Goal: Information Seeking & Learning: Compare options

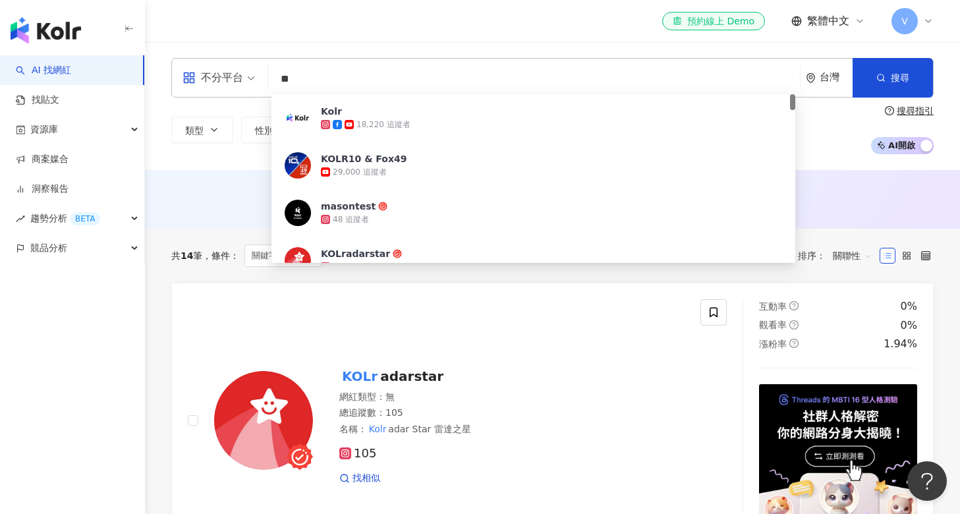
type input "*"
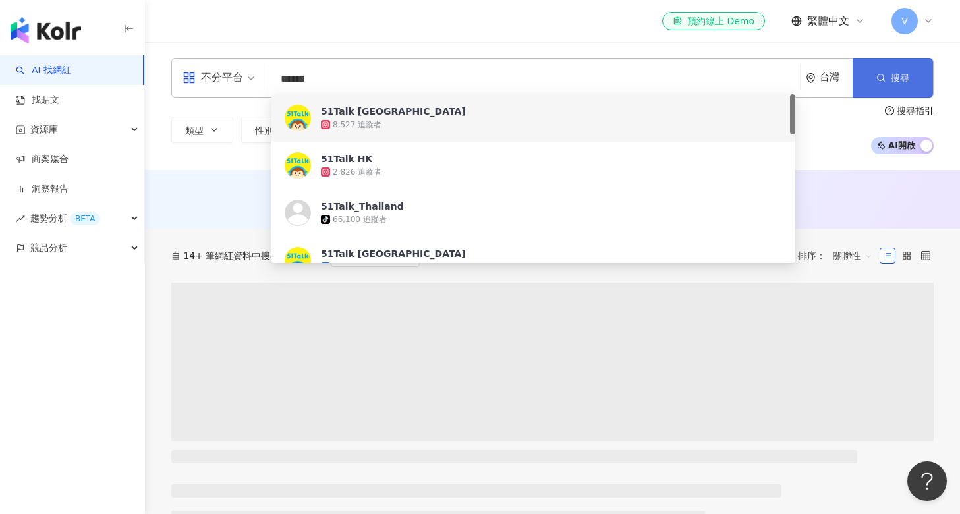
type input "******"
click at [918, 75] on button "搜尋" at bounding box center [892, 78] width 80 height 40
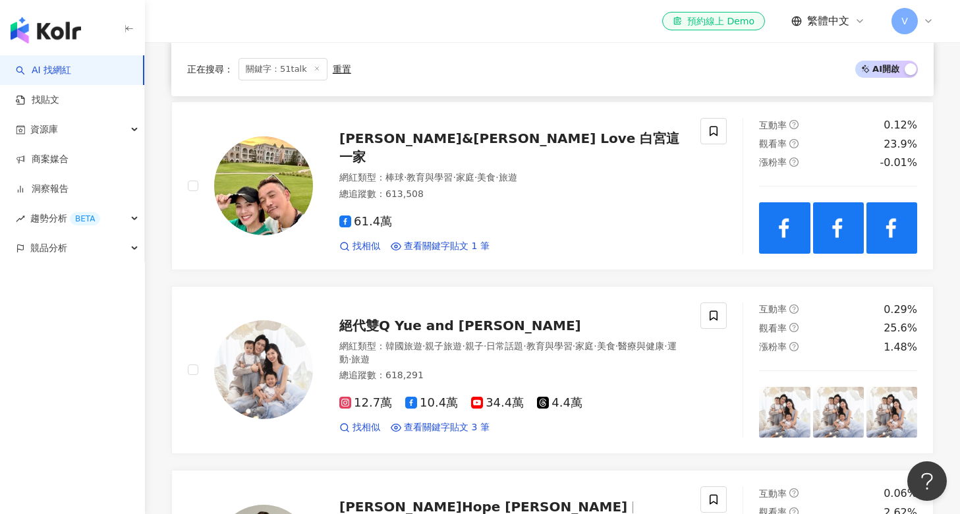
scroll to position [551, 1]
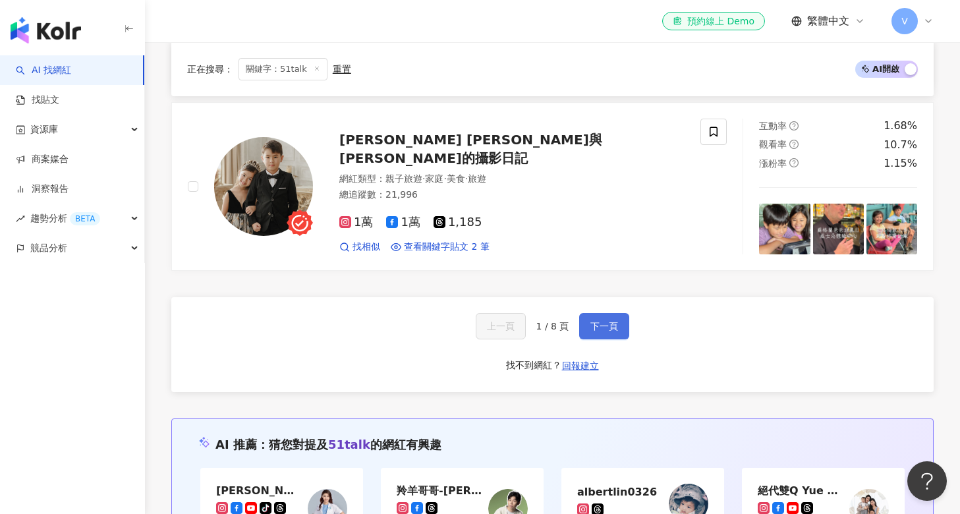
click at [610, 321] on span "下一頁" at bounding box center [604, 326] width 28 height 11
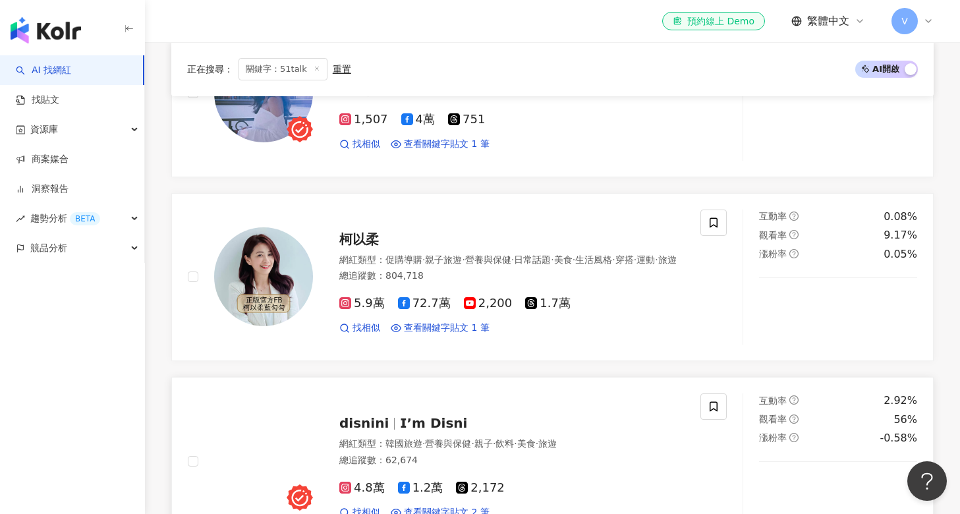
scroll to position [2288, 0]
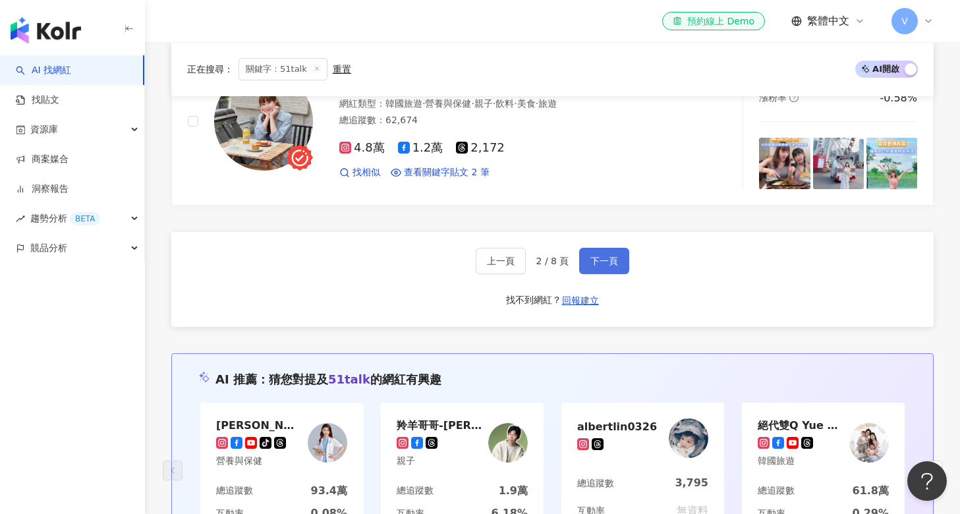
click at [602, 248] on button "下一頁" at bounding box center [604, 261] width 50 height 26
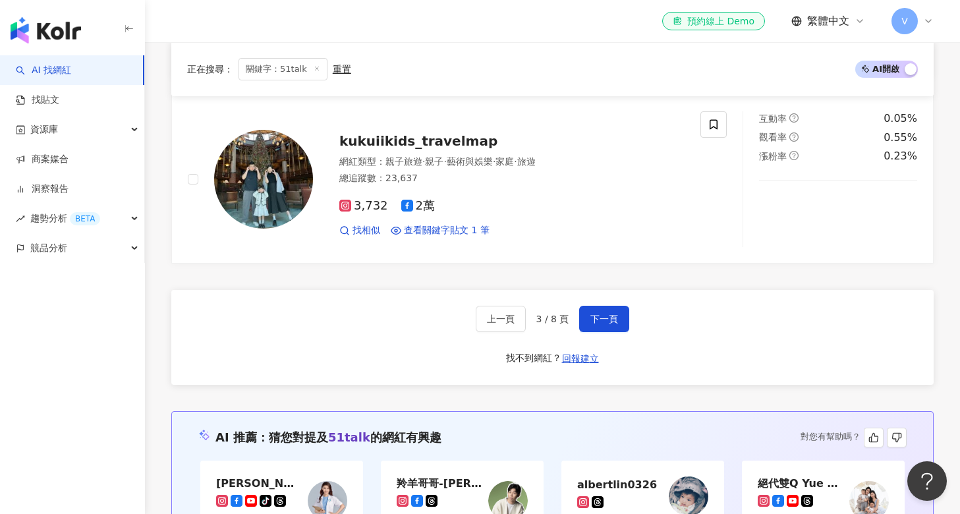
scroll to position [2273, 0]
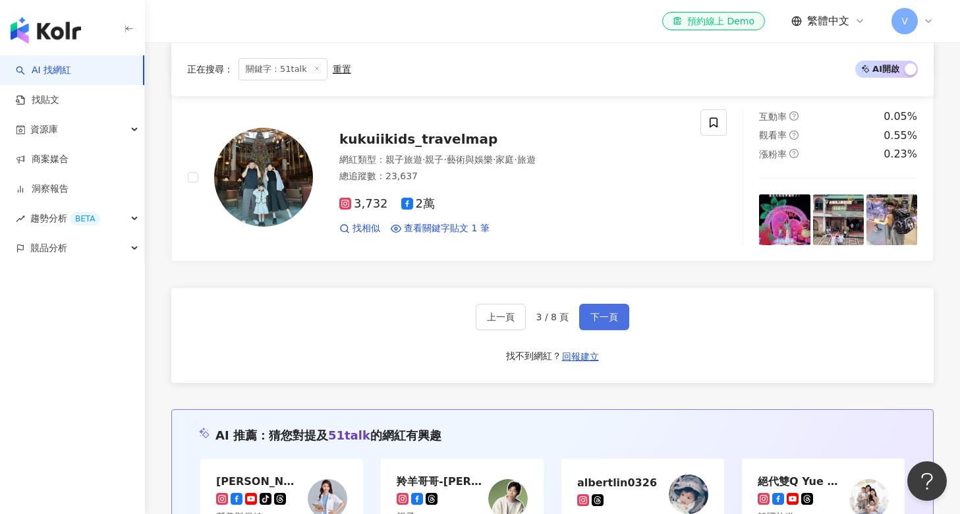
click at [615, 304] on button "下一頁" at bounding box center [604, 317] width 50 height 26
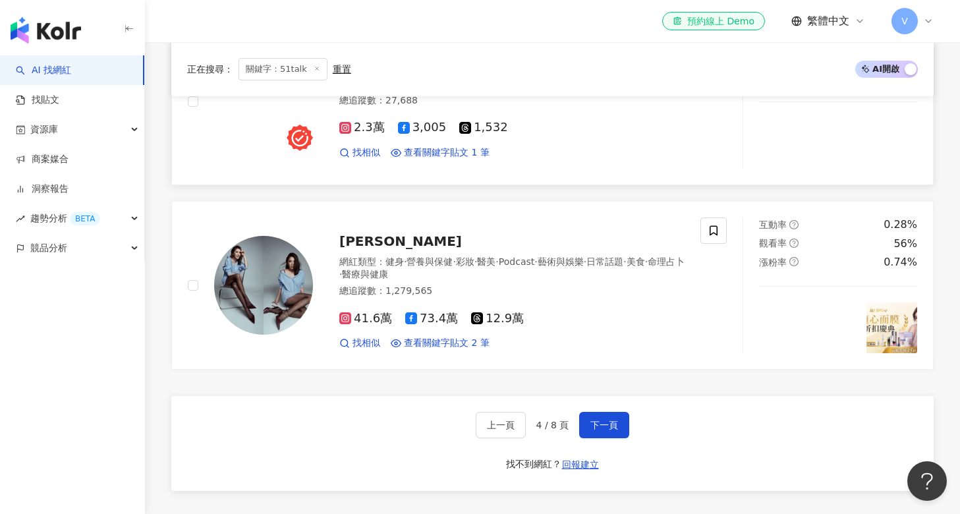
scroll to position [2147, 0]
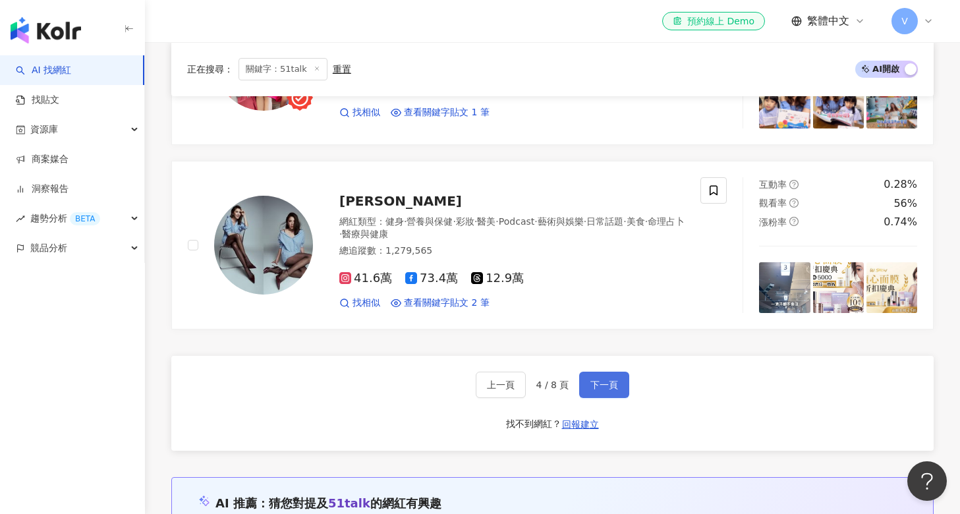
click at [593, 379] on span "下一頁" at bounding box center [604, 384] width 28 height 11
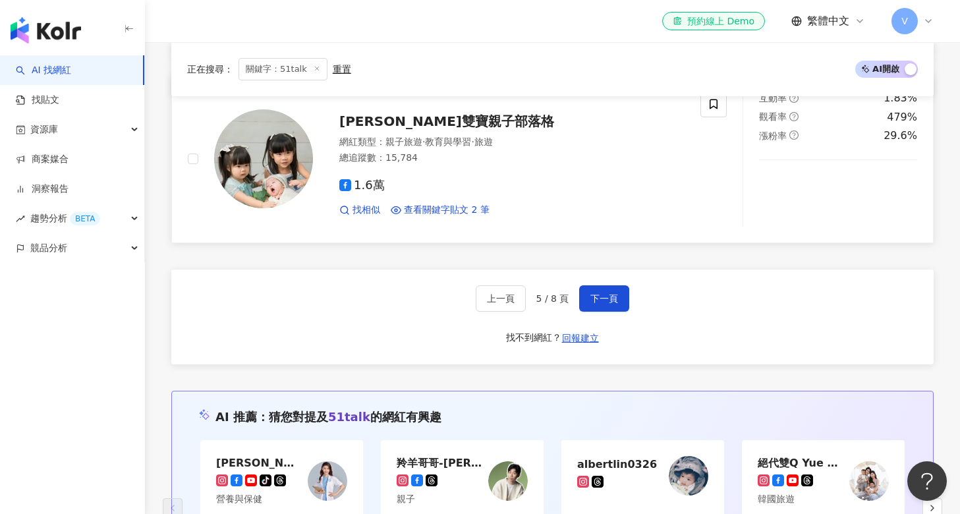
scroll to position [2264, 0]
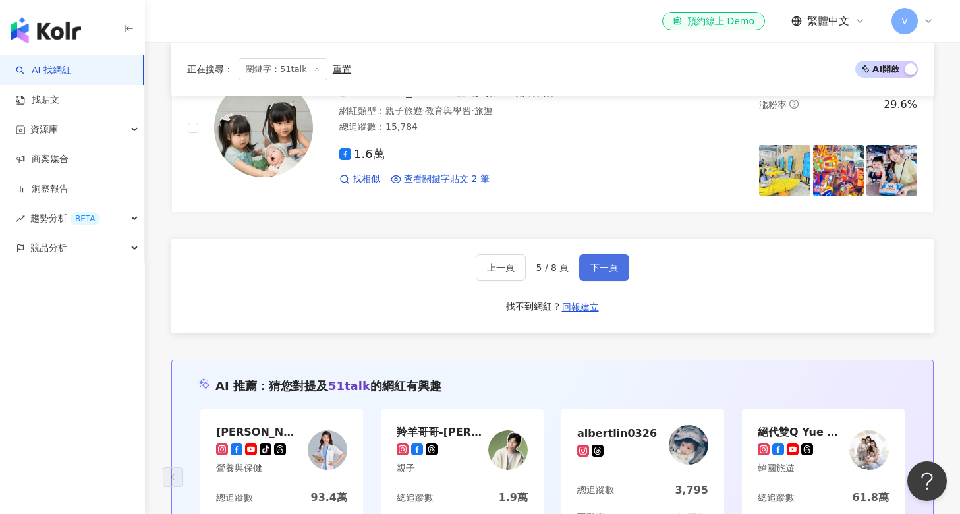
click at [617, 260] on button "下一頁" at bounding box center [604, 267] width 50 height 26
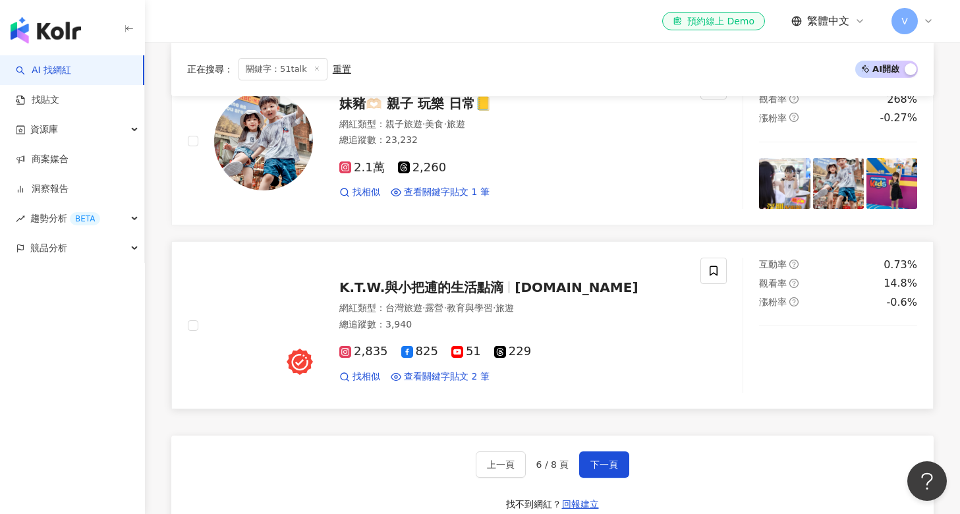
scroll to position [2156, 0]
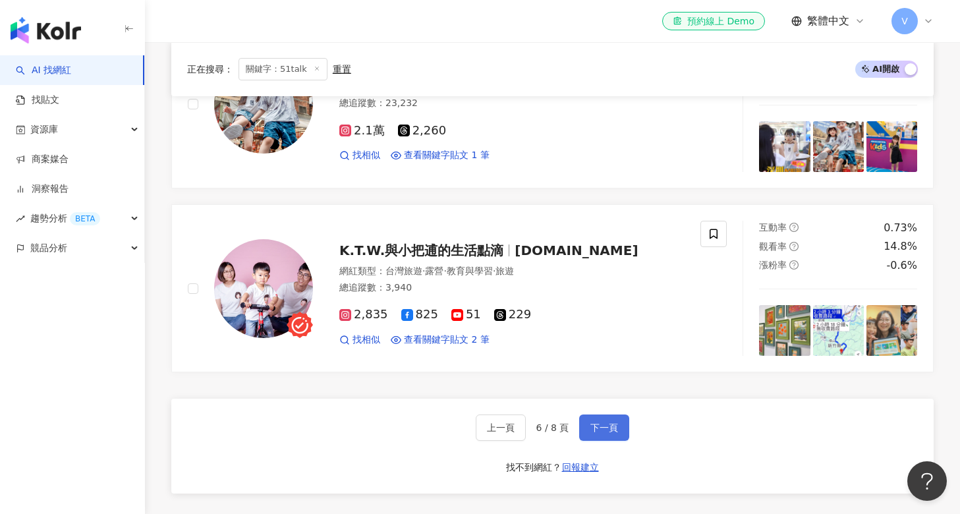
click at [584, 414] on button "下一頁" at bounding box center [604, 427] width 50 height 26
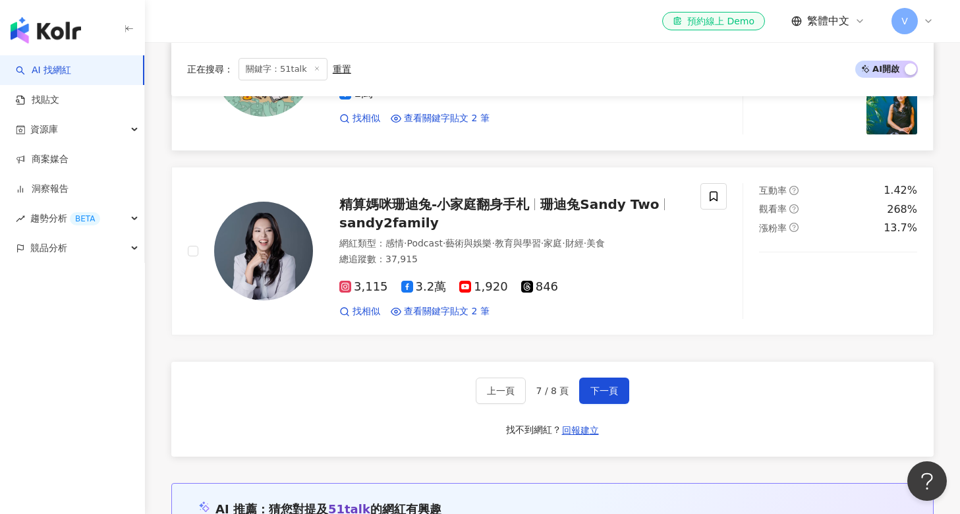
scroll to position [2252, 0]
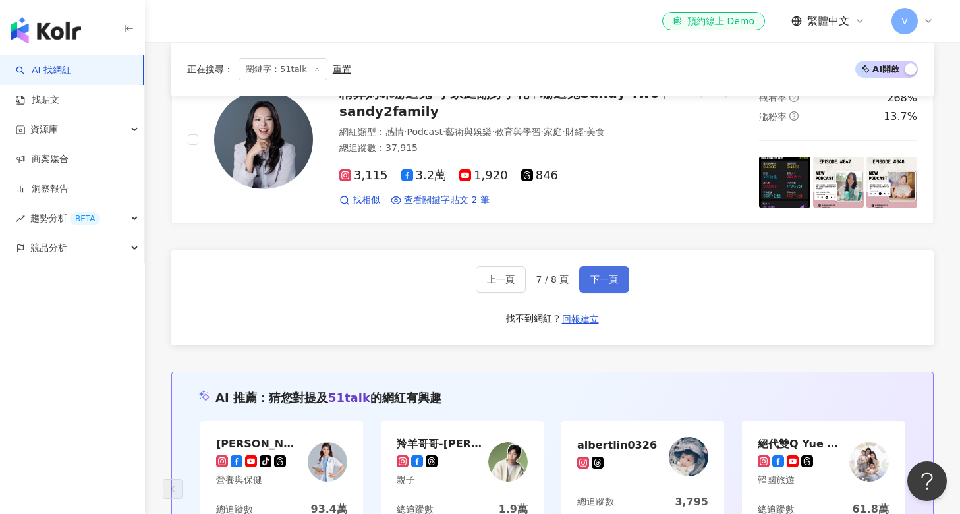
click at [601, 277] on button "下一頁" at bounding box center [604, 279] width 50 height 26
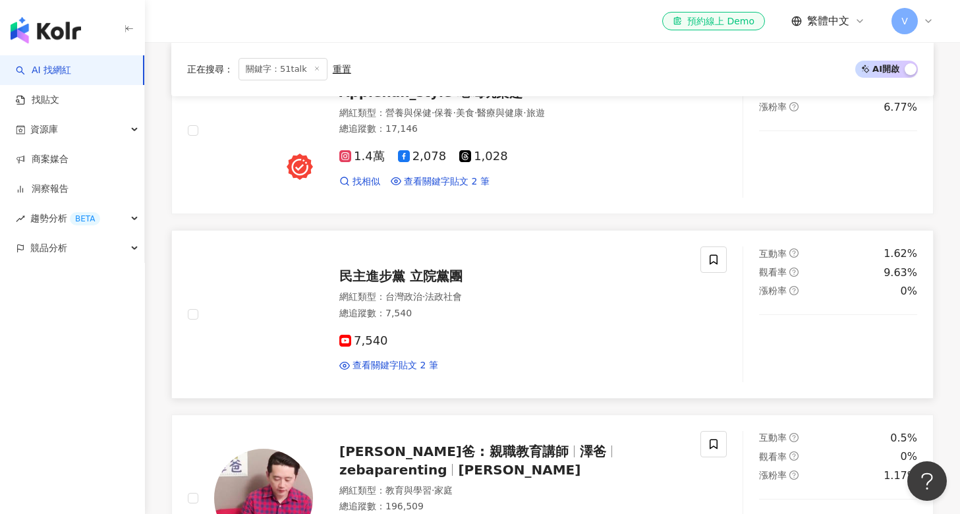
scroll to position [422, 0]
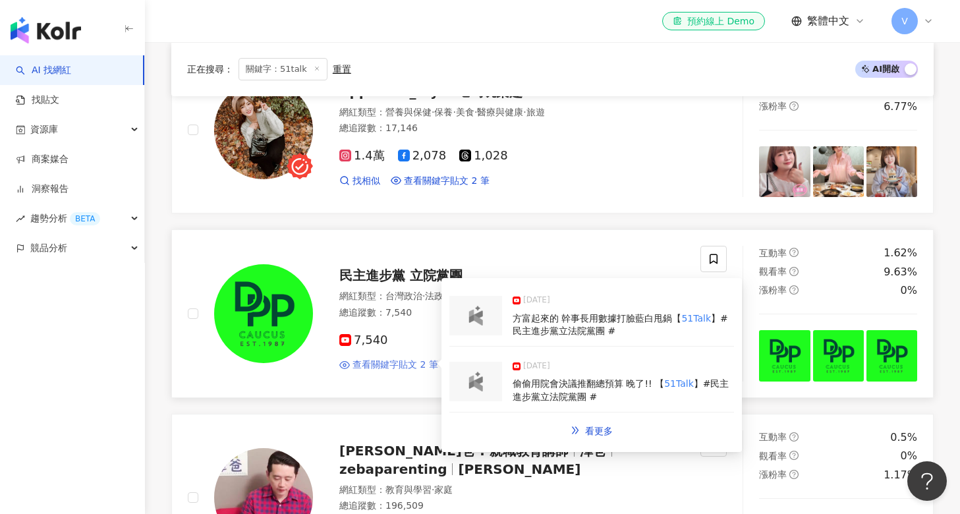
click at [422, 361] on span "查看關鍵字貼文 2 筆" at bounding box center [395, 364] width 86 height 13
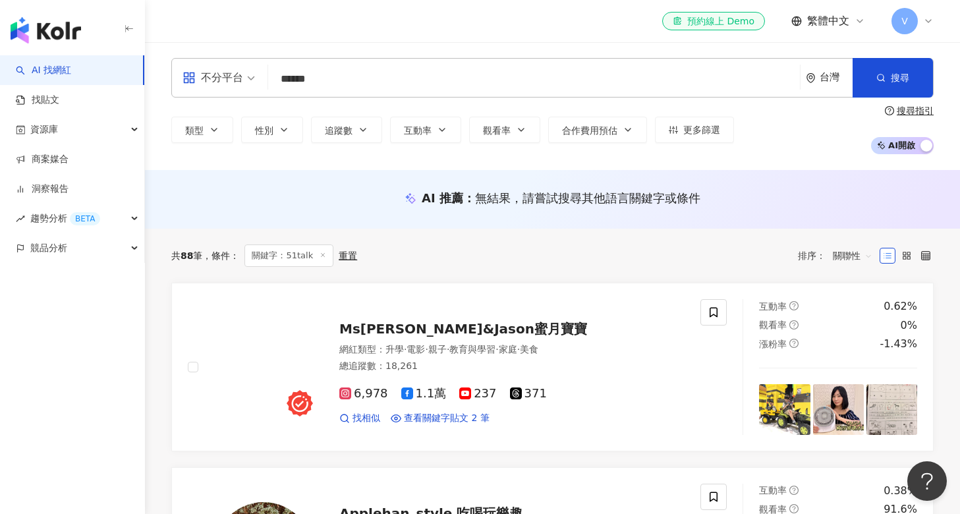
scroll to position [0, 0]
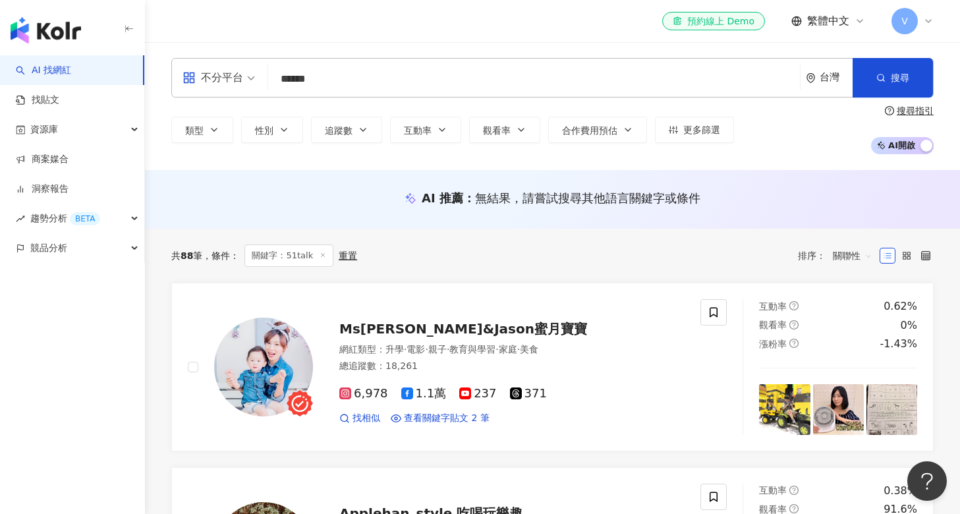
drag, startPoint x: 322, startPoint y: 80, endPoint x: 202, endPoint y: 78, distance: 119.9
click at [202, 78] on div "不分平台 ****** 台灣 搜尋 4c9be8dc-3bfc-4cc1-9785-a70b120f5e11 3e7f445c-e3f7-4646-aa3e-…" at bounding box center [552, 78] width 762 height 40
type input "*"
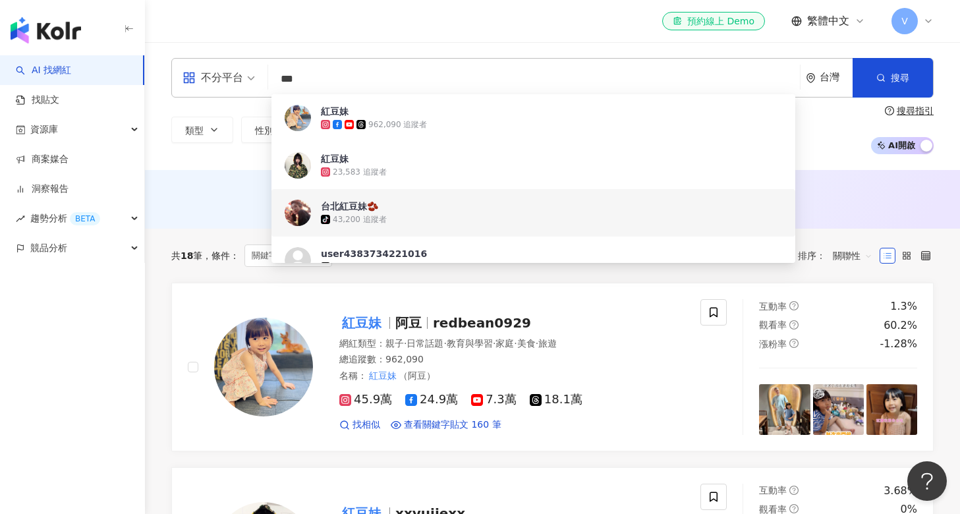
click at [230, 186] on div "AI 推薦 ： 無結果，請嘗試搜尋其他語言關鍵字或條件" at bounding box center [552, 199] width 815 height 59
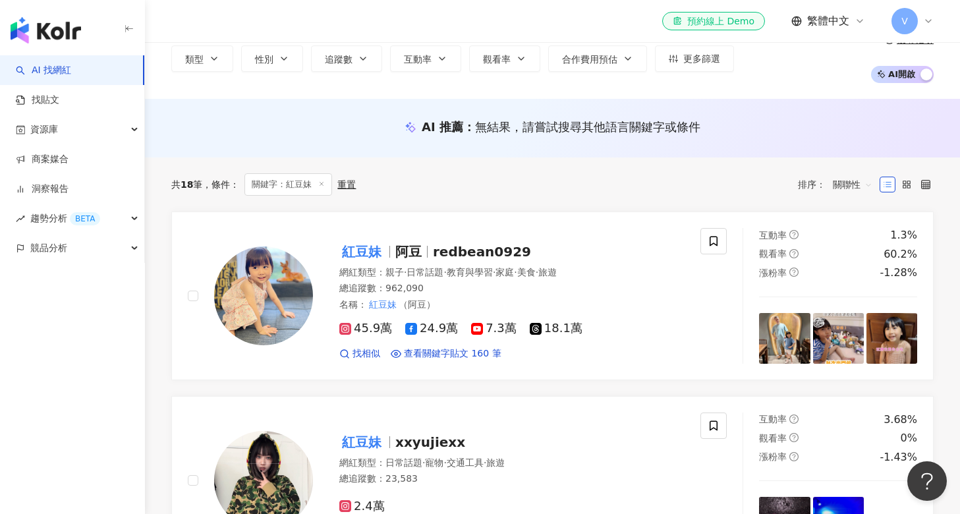
scroll to position [70, 0]
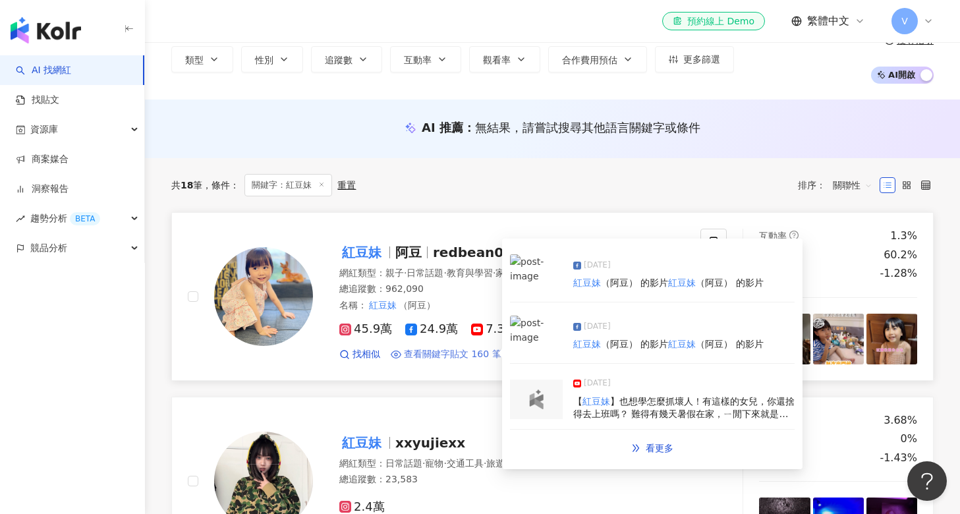
click at [439, 352] on span "查看關鍵字貼文 160 筆" at bounding box center [452, 354] width 97 height 13
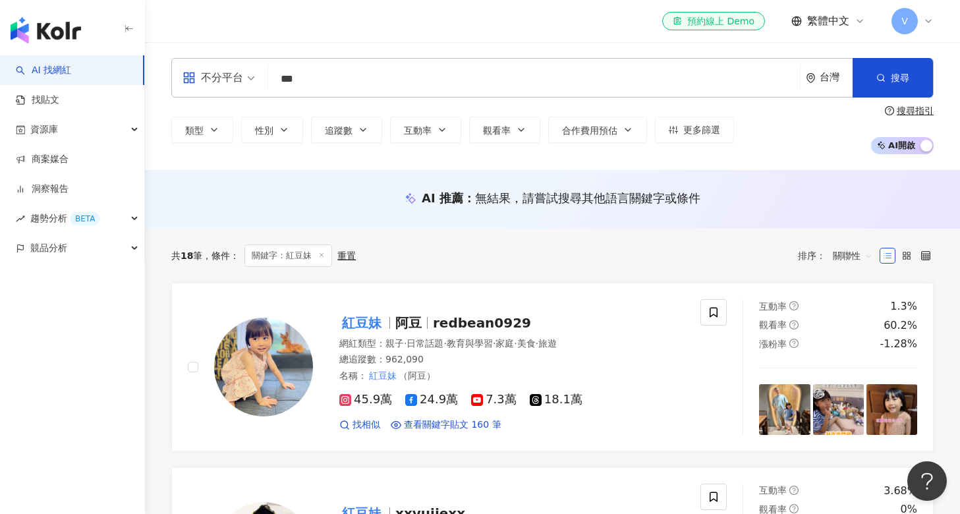
scroll to position [0, 0]
drag, startPoint x: 337, startPoint y: 89, endPoint x: 295, endPoint y: 90, distance: 41.5
click at [298, 89] on input "***" at bounding box center [533, 79] width 521 height 25
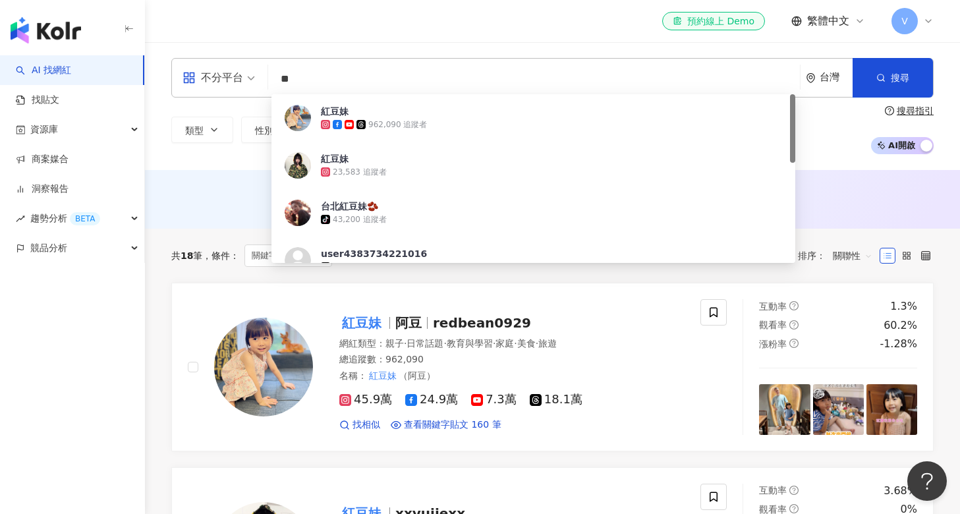
type input "*"
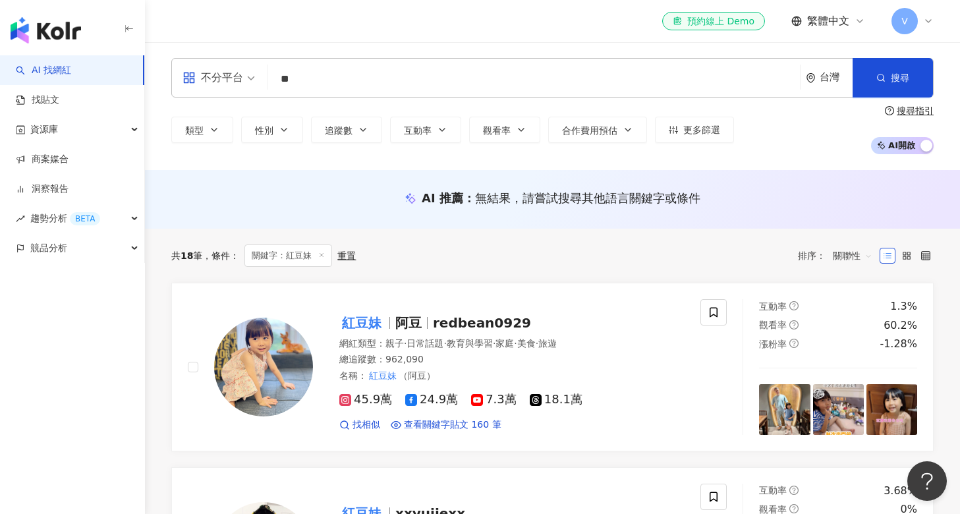
type input "**"
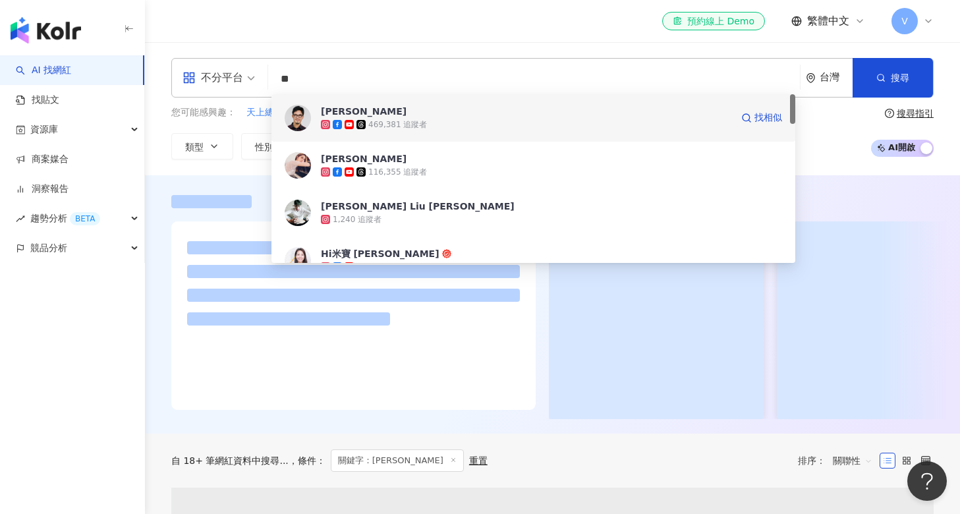
click at [512, 108] on span "XUAN 劉軒" at bounding box center [526, 111] width 410 height 13
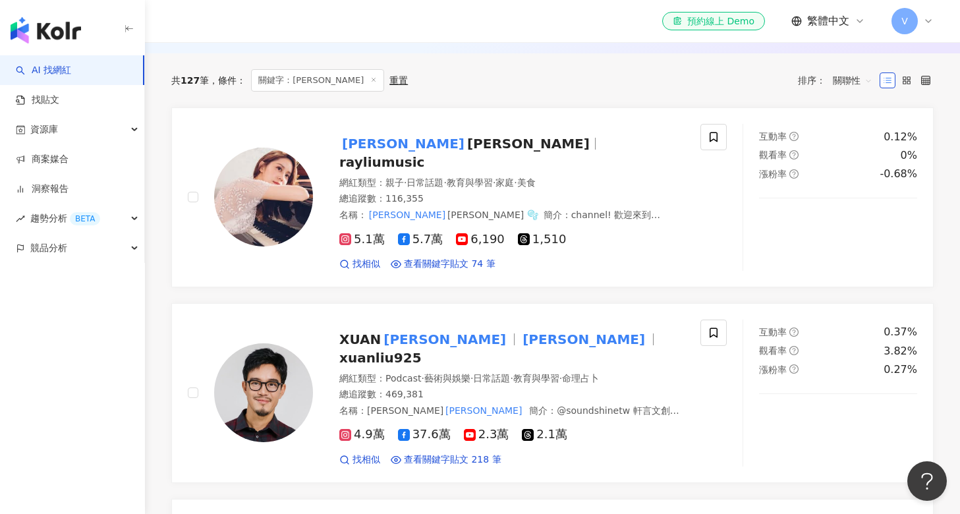
scroll to position [447, 0]
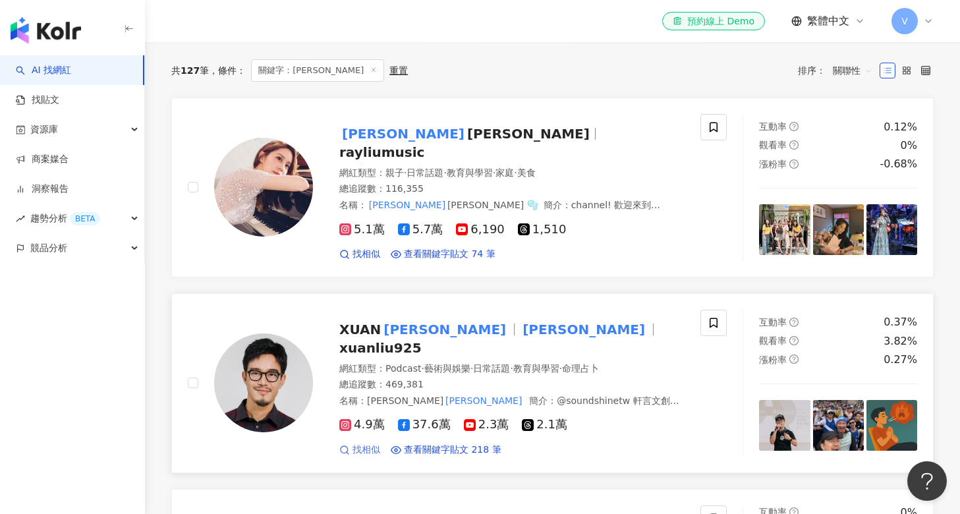
click at [358, 443] on span "找相似" at bounding box center [366, 449] width 28 height 13
click at [520, 325] on mark "劉軒" at bounding box center [584, 329] width 128 height 21
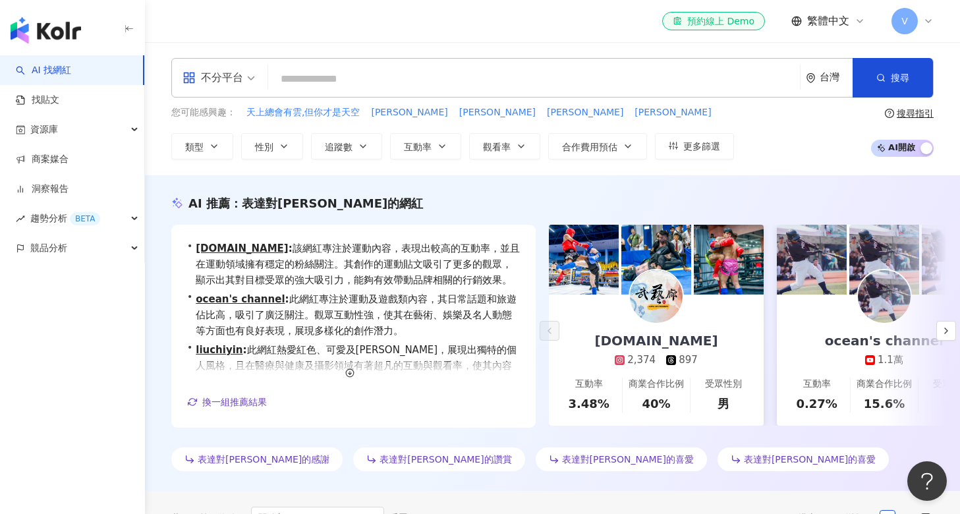
scroll to position [0, 0]
click at [314, 75] on input "search" at bounding box center [533, 79] width 521 height 25
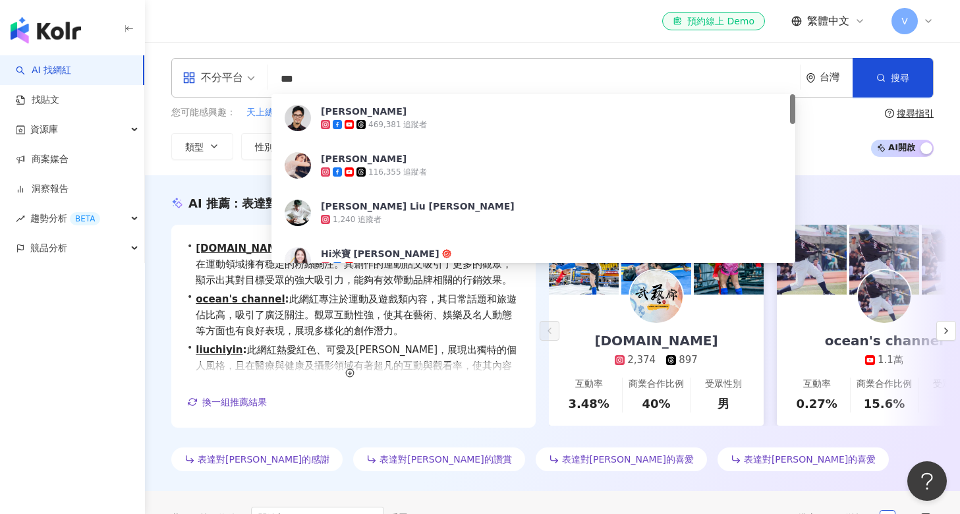
type input "***"
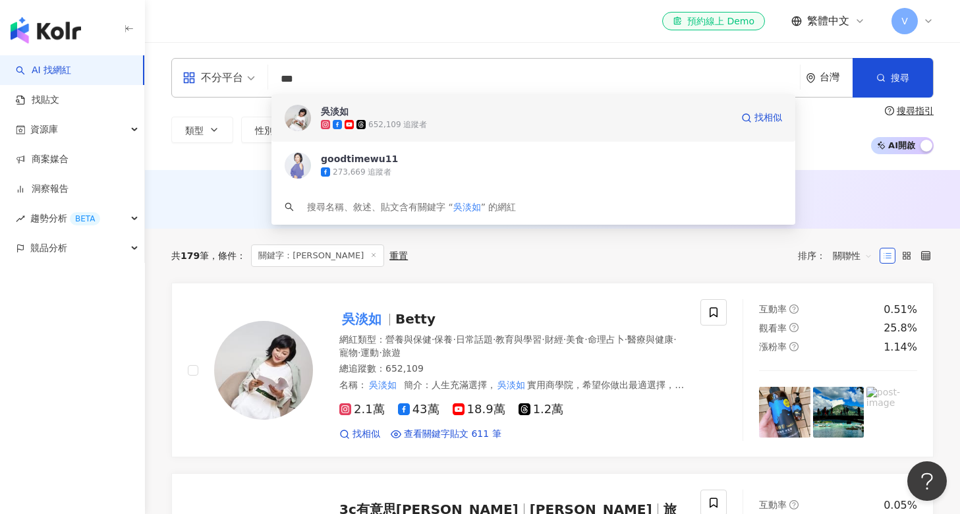
click at [496, 120] on div "652,109 追蹤者" at bounding box center [526, 124] width 410 height 13
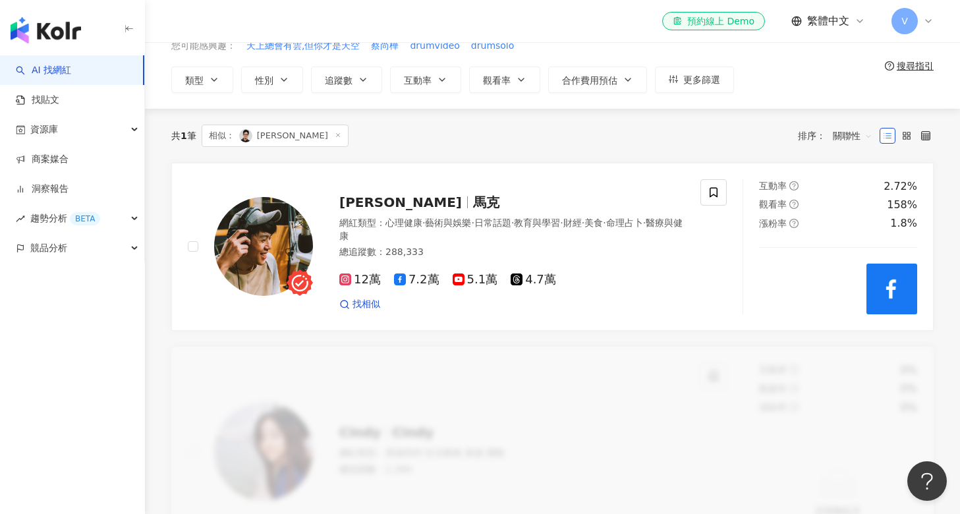
scroll to position [59, 0]
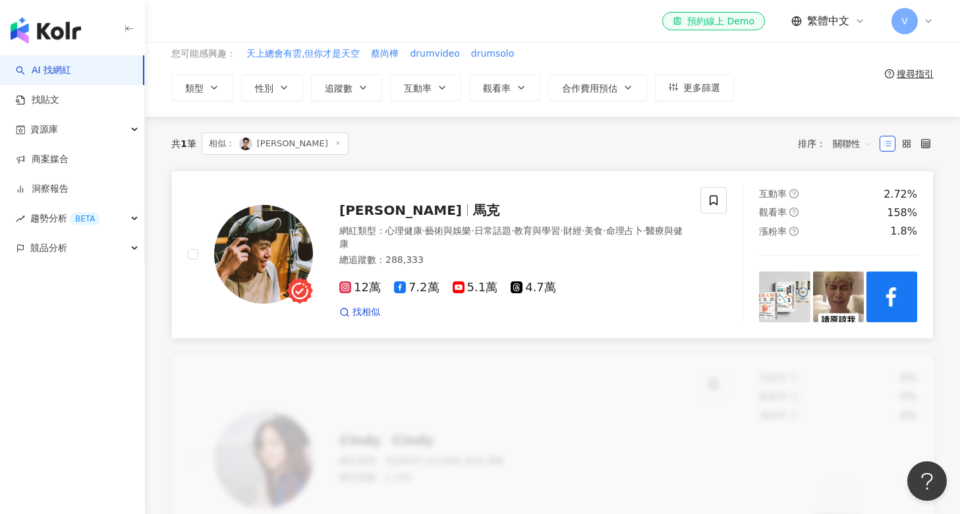
click at [375, 211] on span "[PERSON_NAME]" at bounding box center [400, 210] width 123 height 16
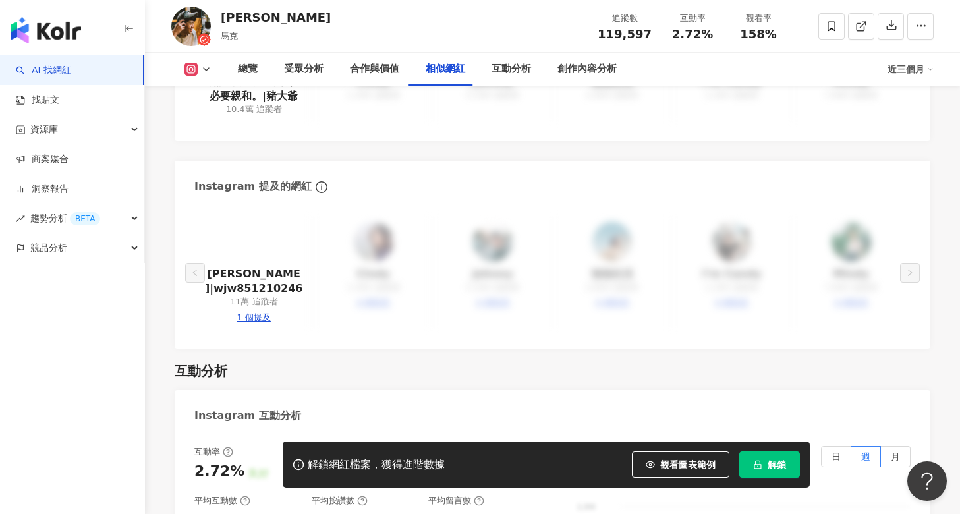
scroll to position [2352, 0]
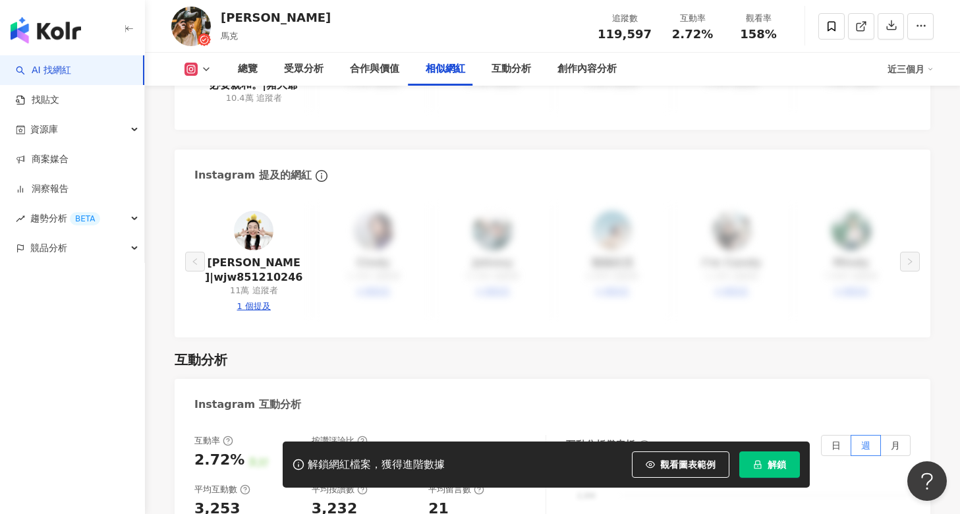
click at [757, 483] on div "解鎖網紅檔案，獲得進階數據 觀看圖表範例 解鎖" at bounding box center [546, 464] width 527 height 46
click at [753, 462] on icon "lock" at bounding box center [757, 464] width 9 height 9
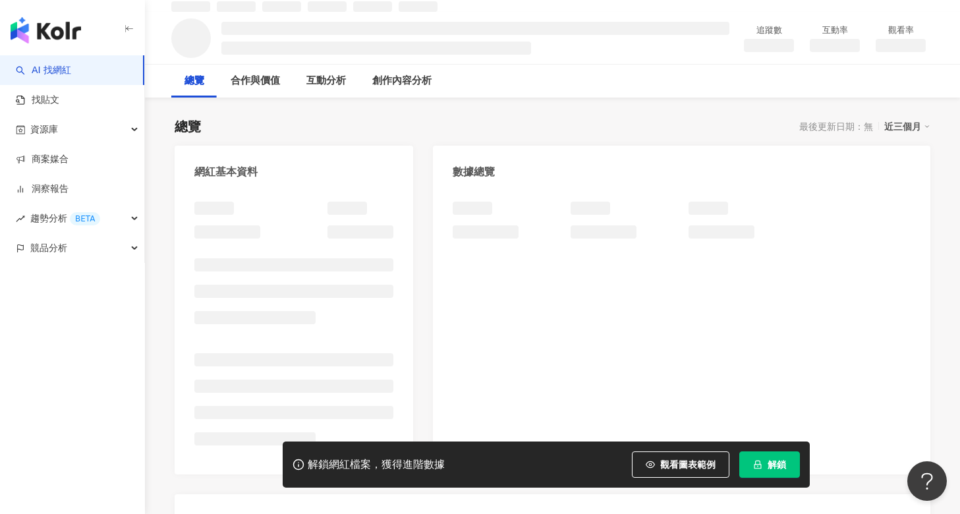
scroll to position [155, 0]
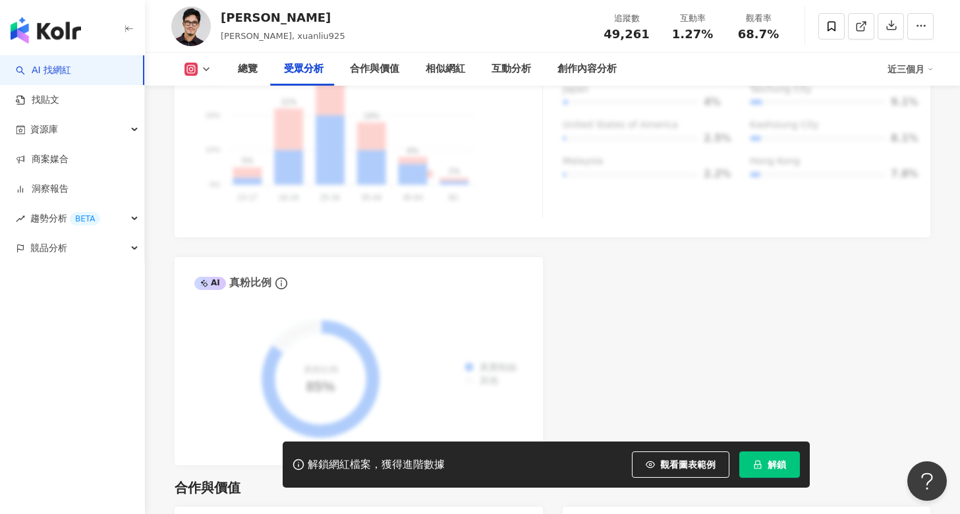
scroll to position [1418, 0]
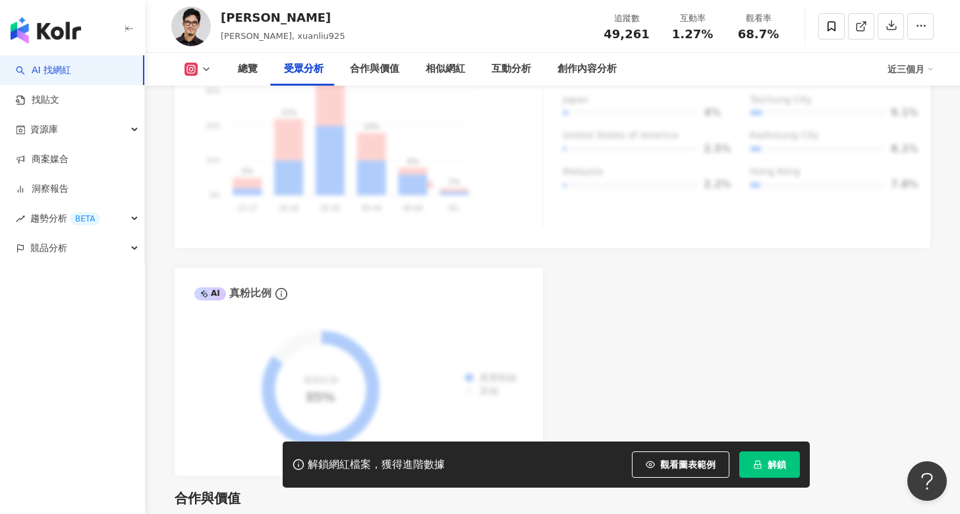
click at [196, 65] on icon at bounding box center [190, 69] width 13 height 13
click at [213, 125] on button "Facebook" at bounding box center [218, 124] width 79 height 18
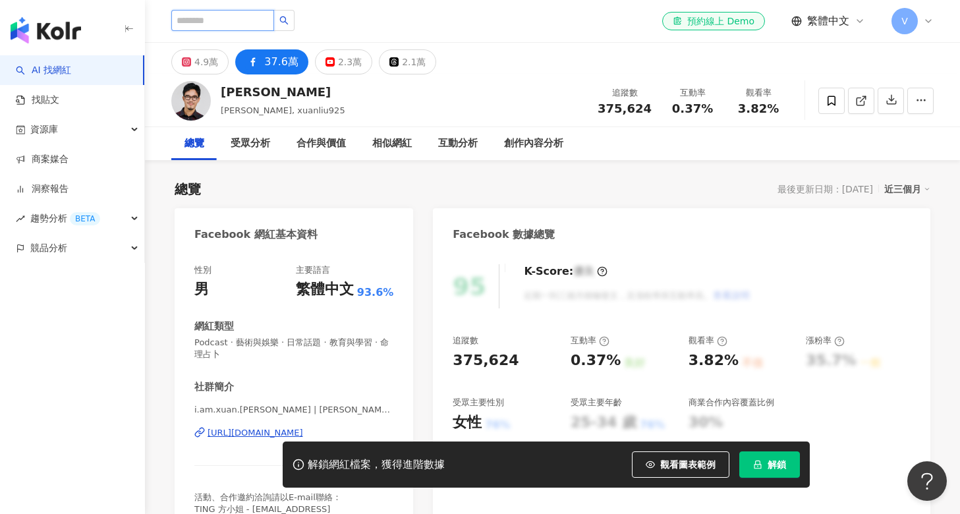
click at [260, 19] on input "search" at bounding box center [222, 20] width 103 height 21
type input "***"
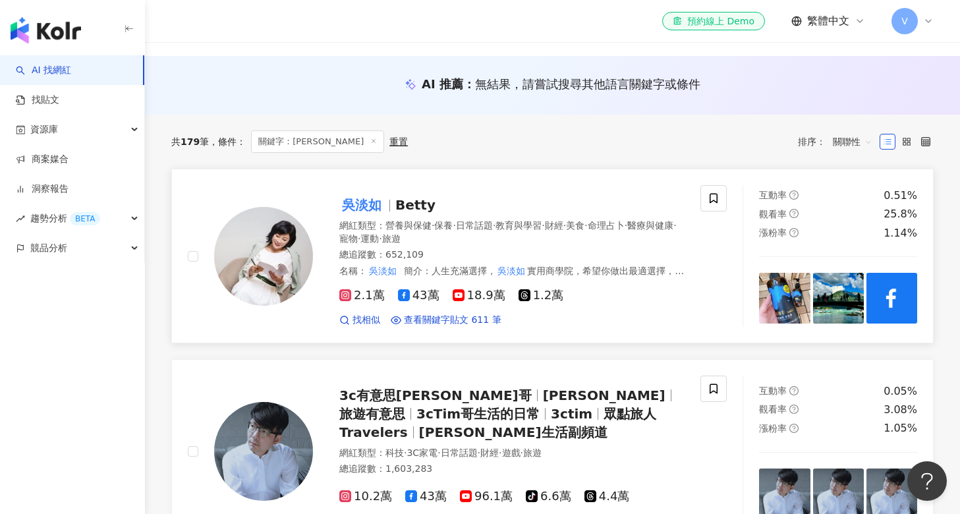
scroll to position [119, 0]
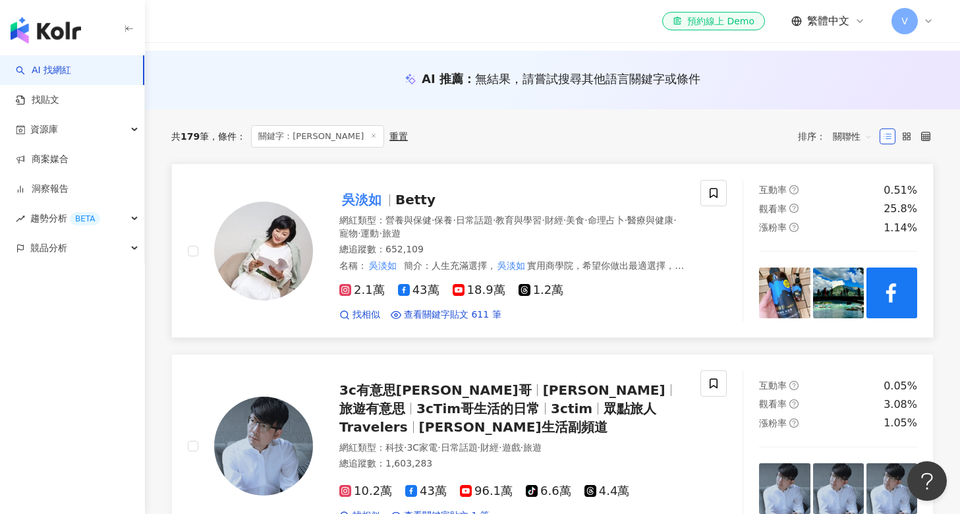
click at [381, 199] on mark "吳淡如" at bounding box center [361, 199] width 45 height 21
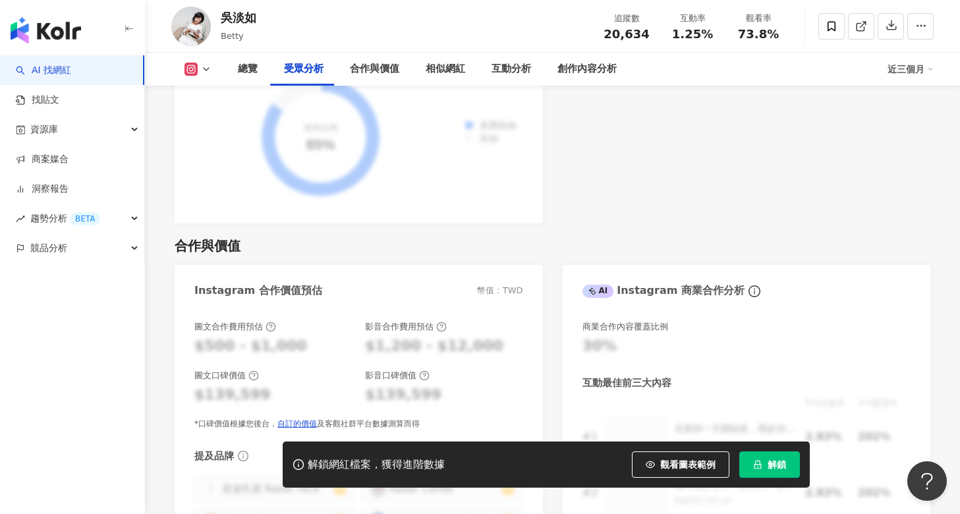
scroll to position [1673, 0]
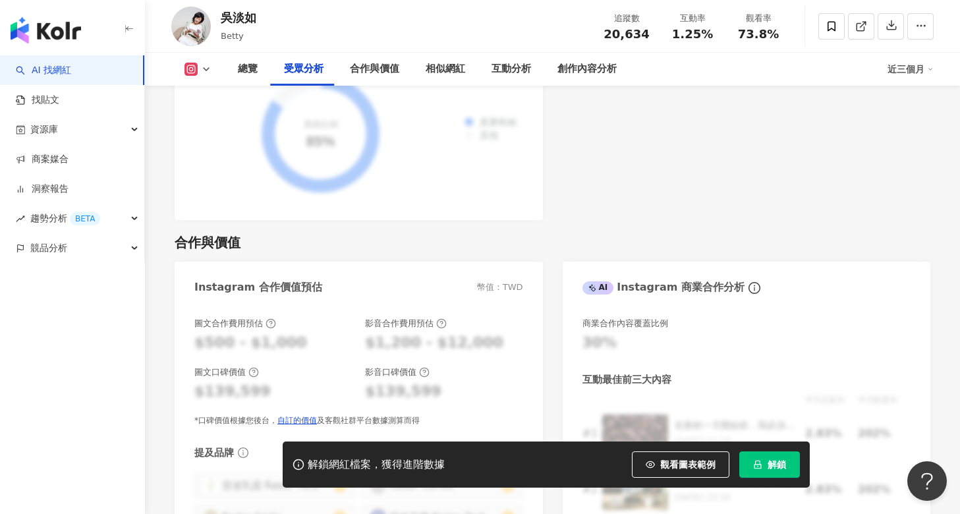
click at [204, 69] on icon at bounding box center [206, 69] width 11 height 11
click at [209, 123] on button "Facebook" at bounding box center [218, 124] width 79 height 18
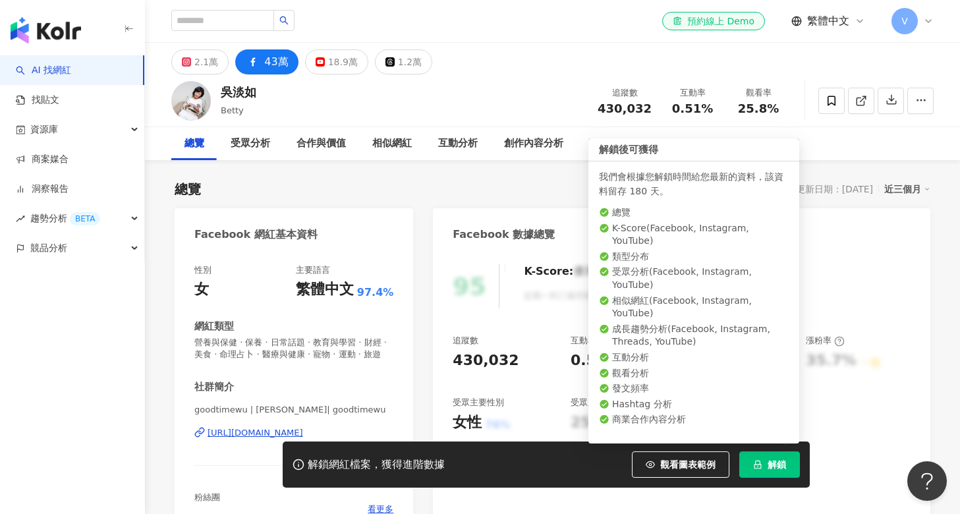
click at [765, 458] on button "解鎖" at bounding box center [769, 464] width 61 height 26
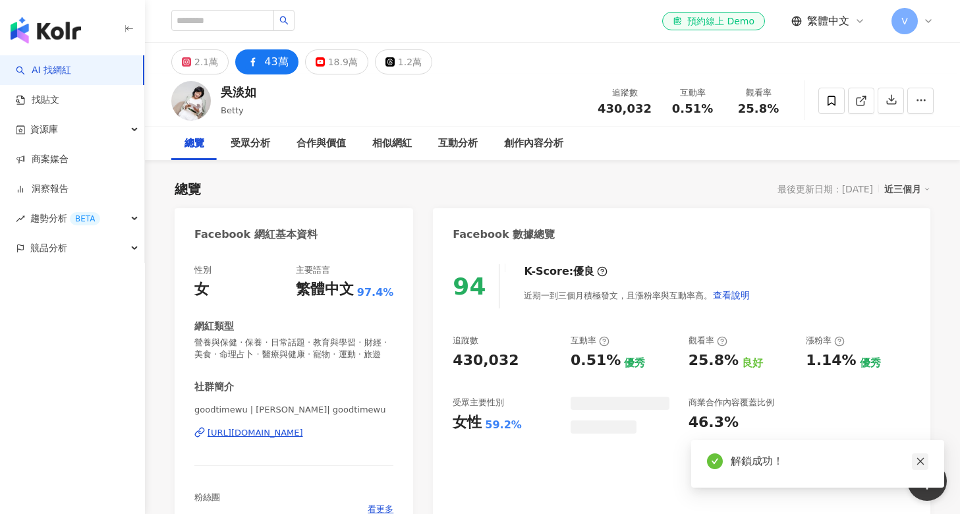
click at [916, 460] on icon "close" at bounding box center [920, 460] width 9 height 9
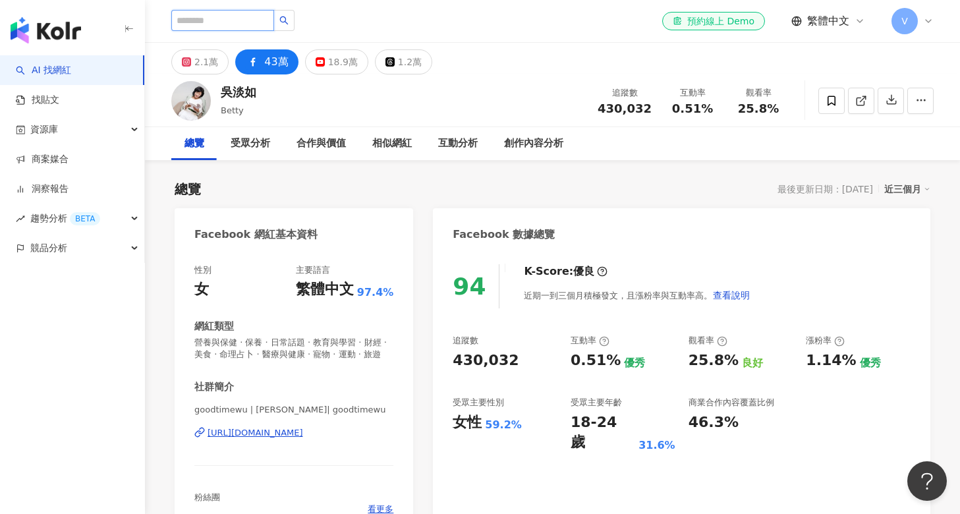
click at [242, 19] on input "search" at bounding box center [222, 20] width 103 height 21
type input "**"
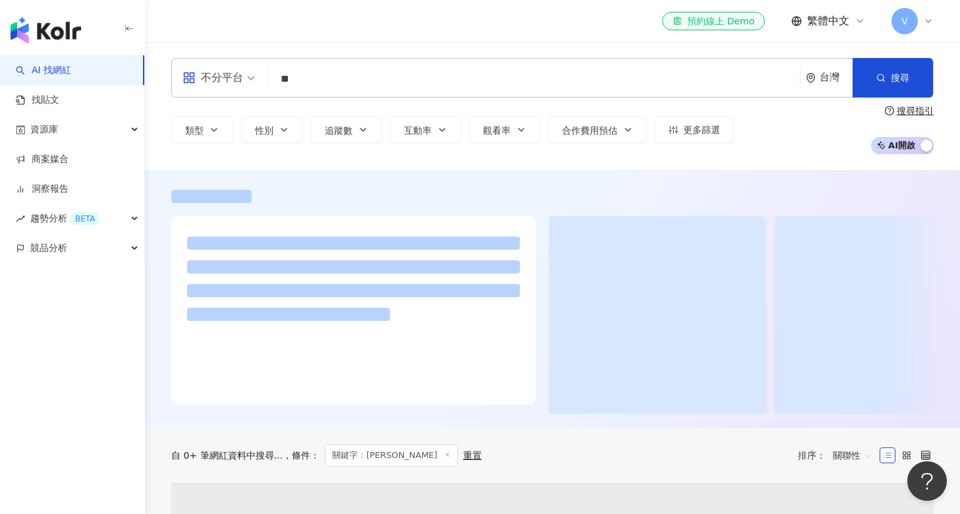
click at [340, 57] on div "不分平台 ** 台灣 搜尋 類型 性別 追蹤數 互動率 觀看率 合作費用預估 更多篩選 搜尋指引 AI 開啟 AI 關閉" at bounding box center [552, 106] width 815 height 128
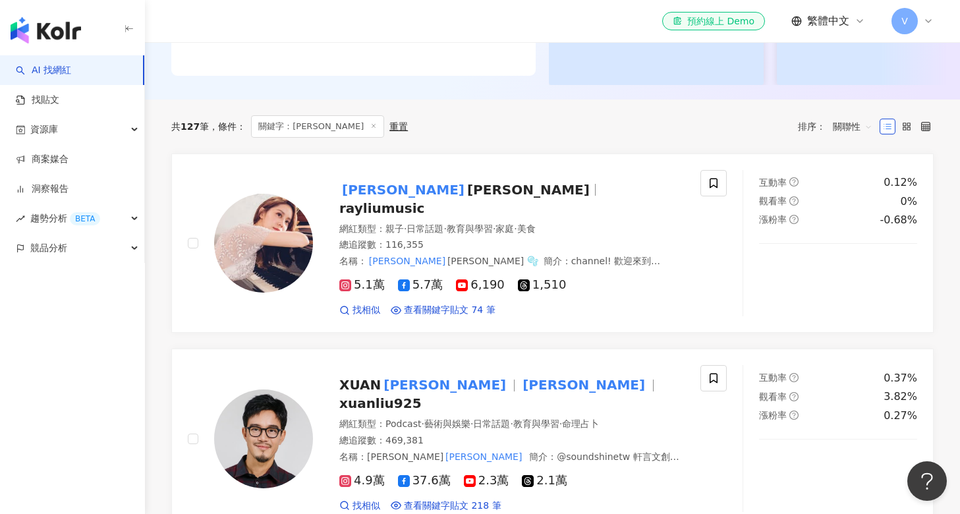
scroll to position [370, 0]
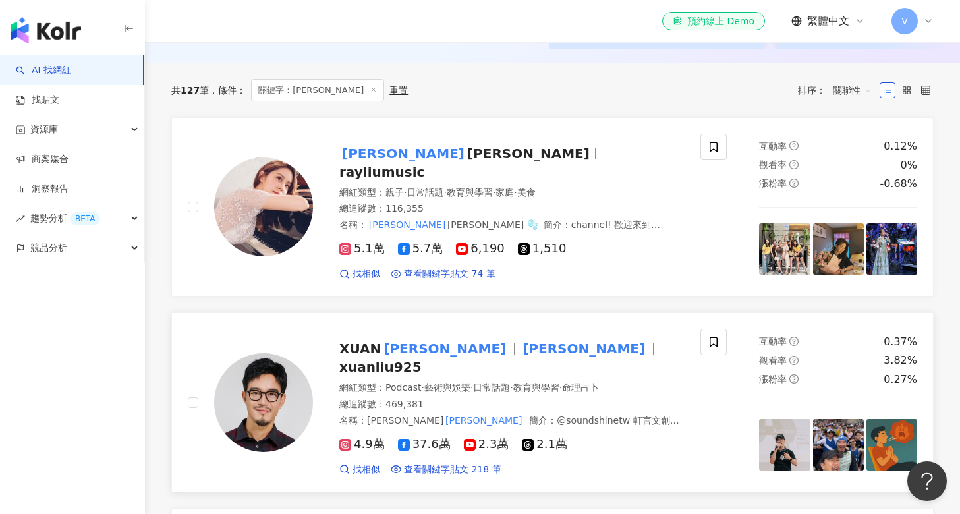
click at [599, 382] on span "命理占卜" at bounding box center [580, 387] width 37 height 11
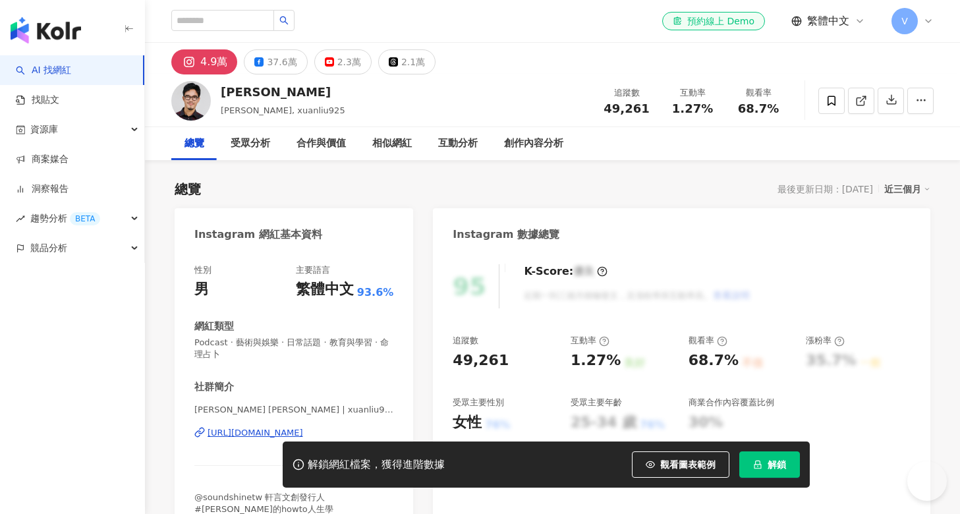
click at [773, 463] on span "解鎖" at bounding box center [776, 464] width 18 height 11
click at [761, 456] on button "解鎖" at bounding box center [769, 464] width 61 height 26
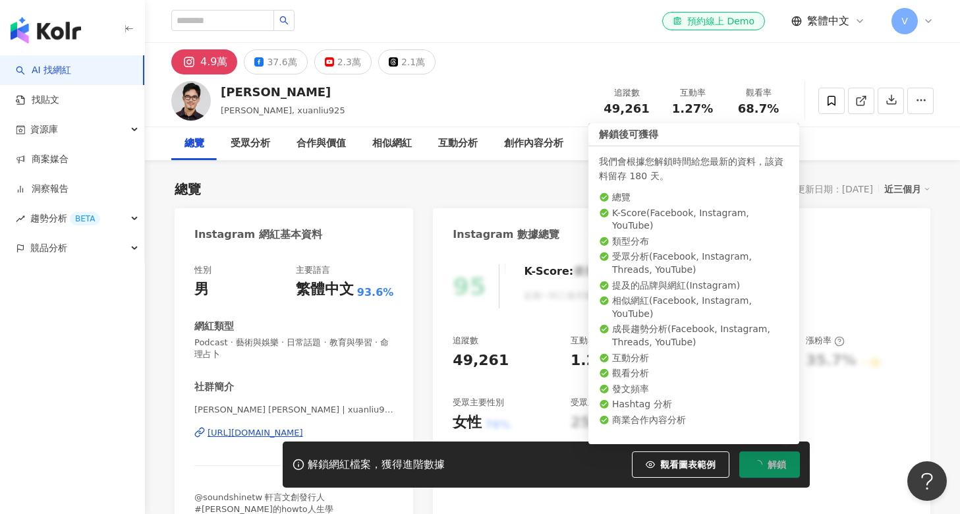
click at [763, 461] on button "解鎖" at bounding box center [769, 464] width 61 height 26
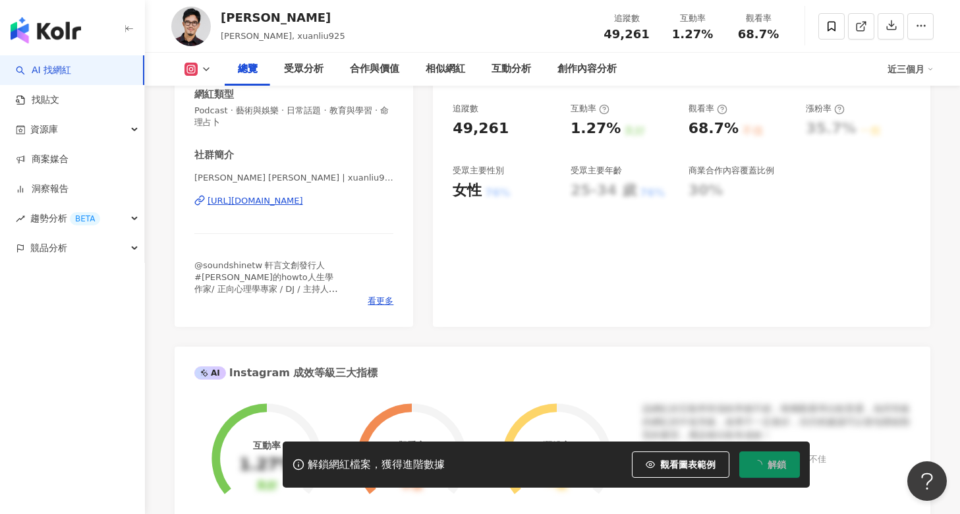
scroll to position [150, 0]
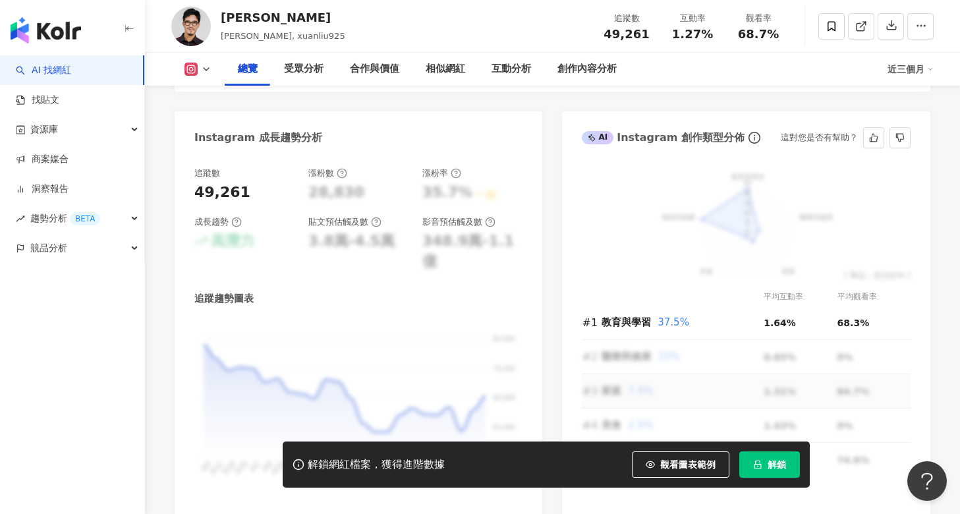
scroll to position [796, 0]
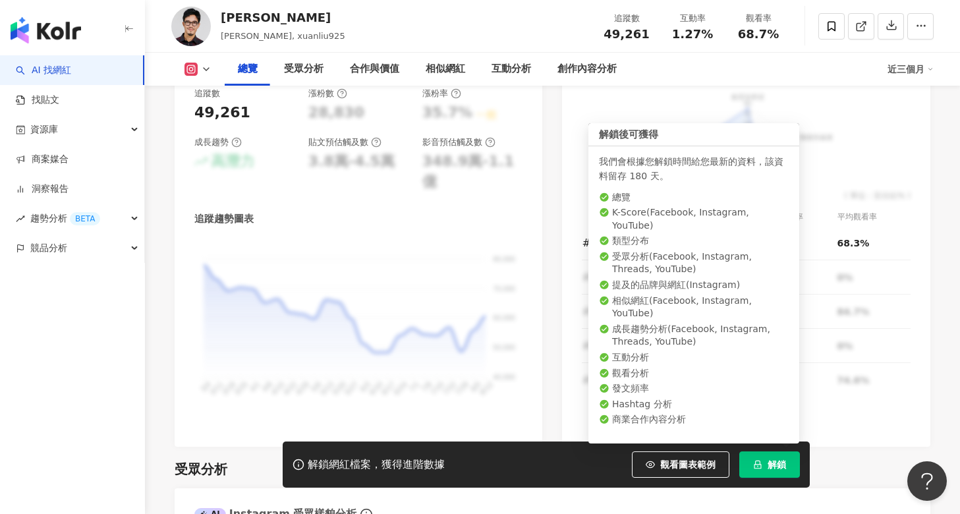
click at [769, 466] on span "解鎖" at bounding box center [776, 464] width 18 height 11
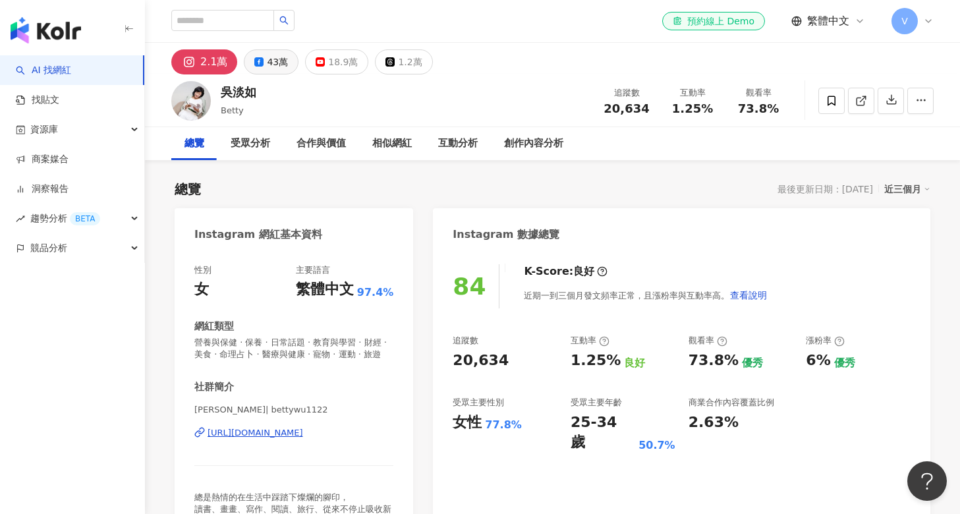
click at [273, 58] on div "43萬" at bounding box center [277, 62] width 21 height 18
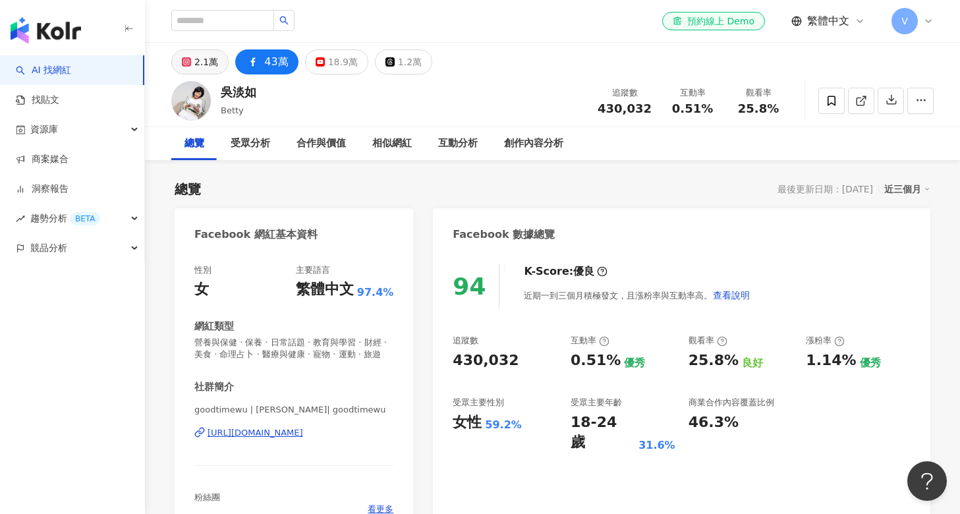
click at [206, 61] on div "2.1萬" at bounding box center [206, 62] width 24 height 18
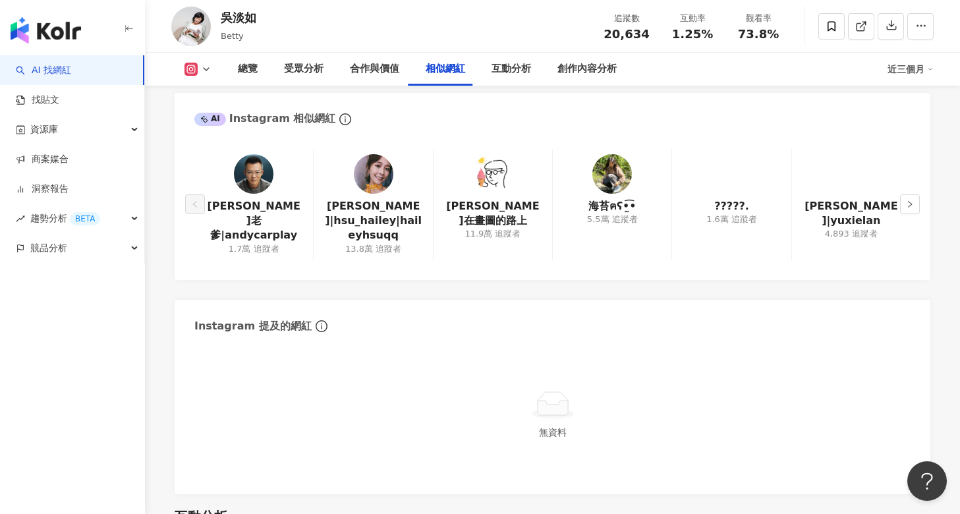
scroll to position [2184, 0]
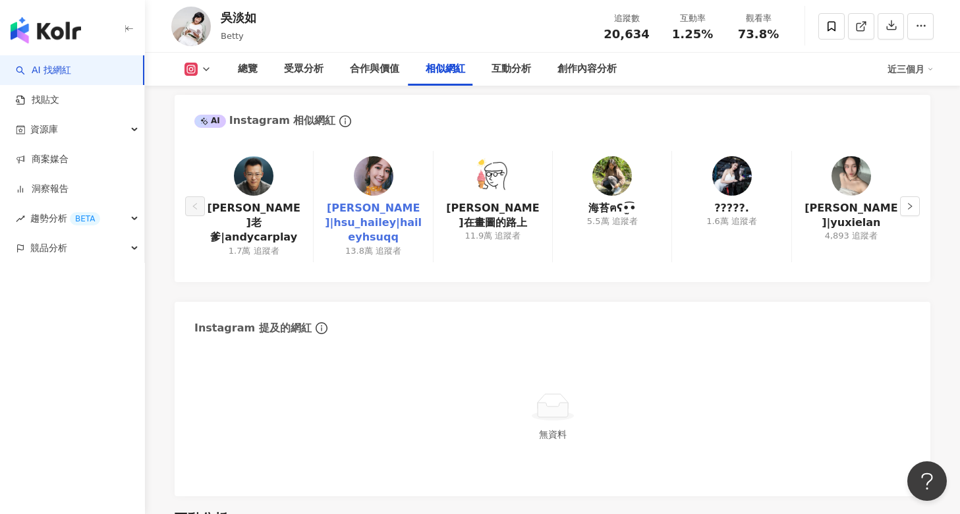
click at [370, 202] on link "徐海莉 Hailey|hsu_hailey|haileyhsuqq" at bounding box center [372, 223] width 97 height 44
click at [911, 203] on icon "right" at bounding box center [910, 206] width 4 height 7
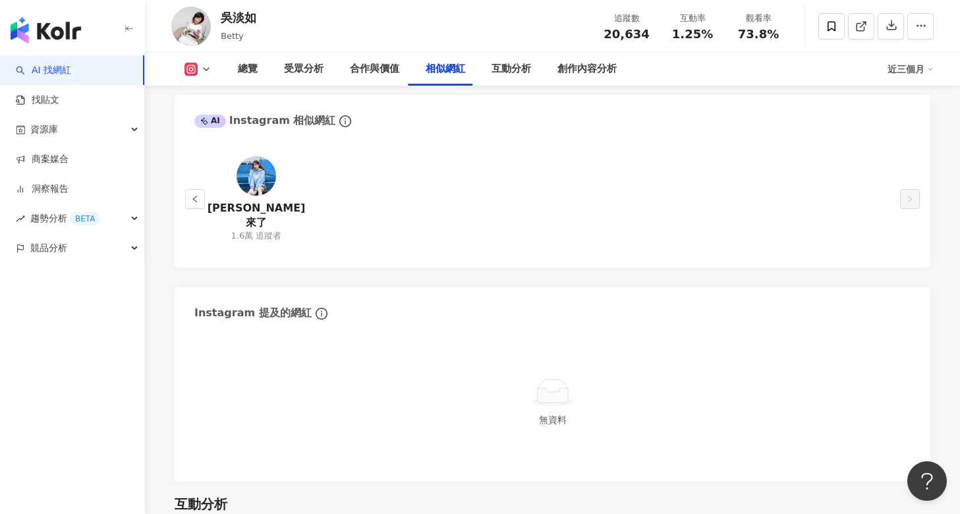
click at [267, 179] on img at bounding box center [256, 176] width 40 height 40
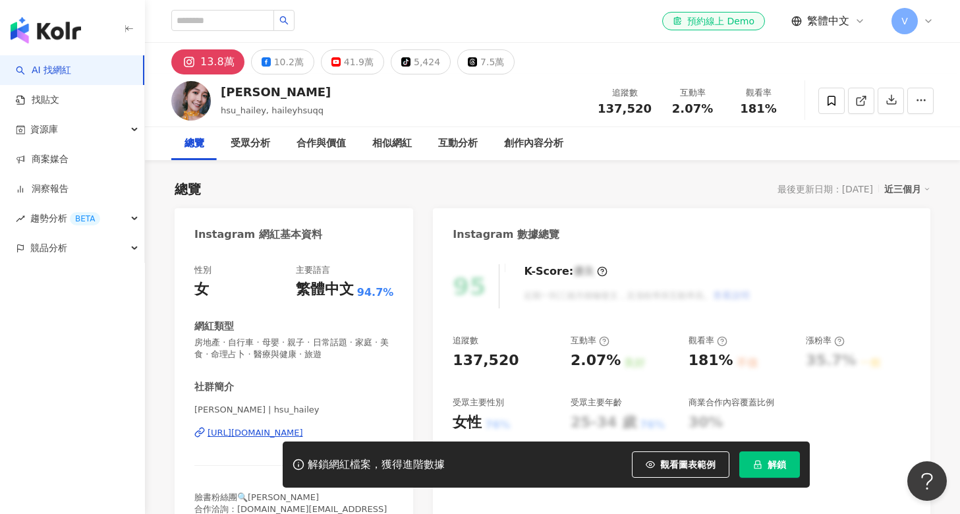
click at [283, 94] on div "[PERSON_NAME]" at bounding box center [276, 92] width 110 height 16
click at [269, 67] on button "10.2萬" at bounding box center [282, 61] width 63 height 25
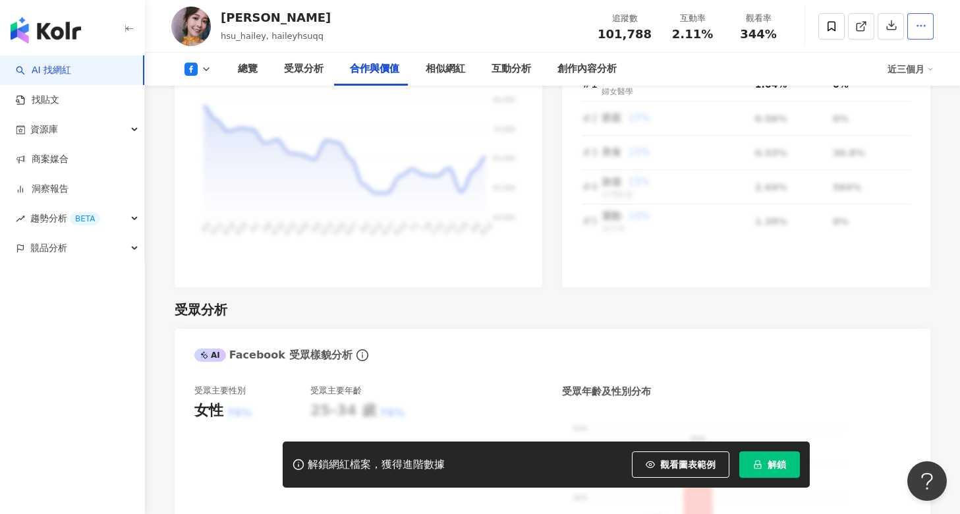
scroll to position [1639, 0]
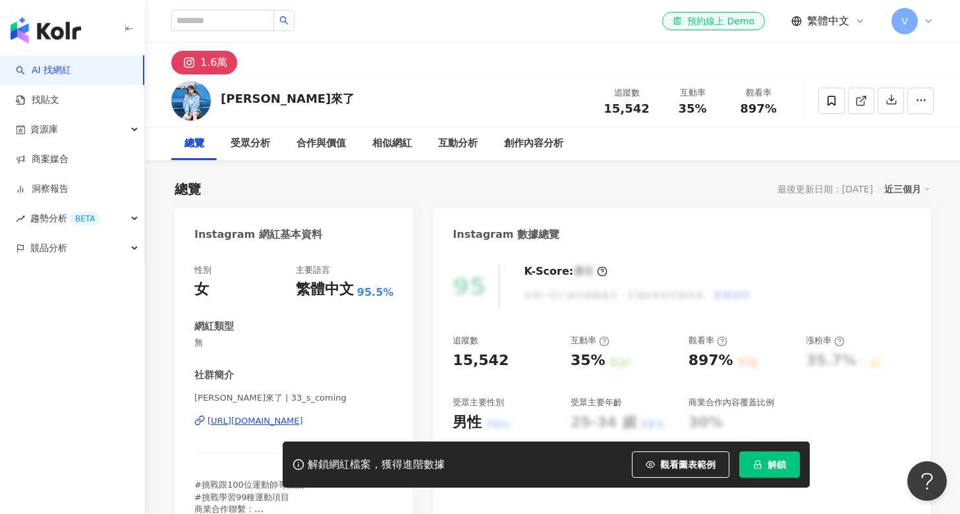
scroll to position [1, 0]
